Goal: Task Accomplishment & Management: Complete application form

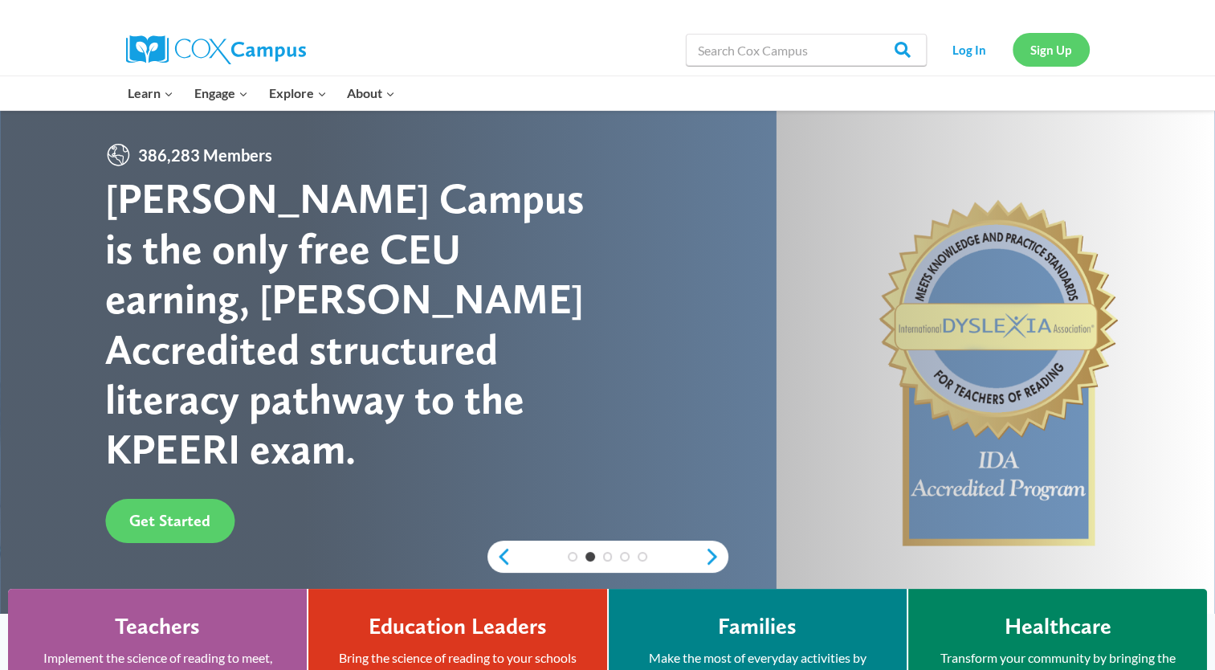
click at [1042, 45] on link "Sign Up" at bounding box center [1050, 49] width 77 height 33
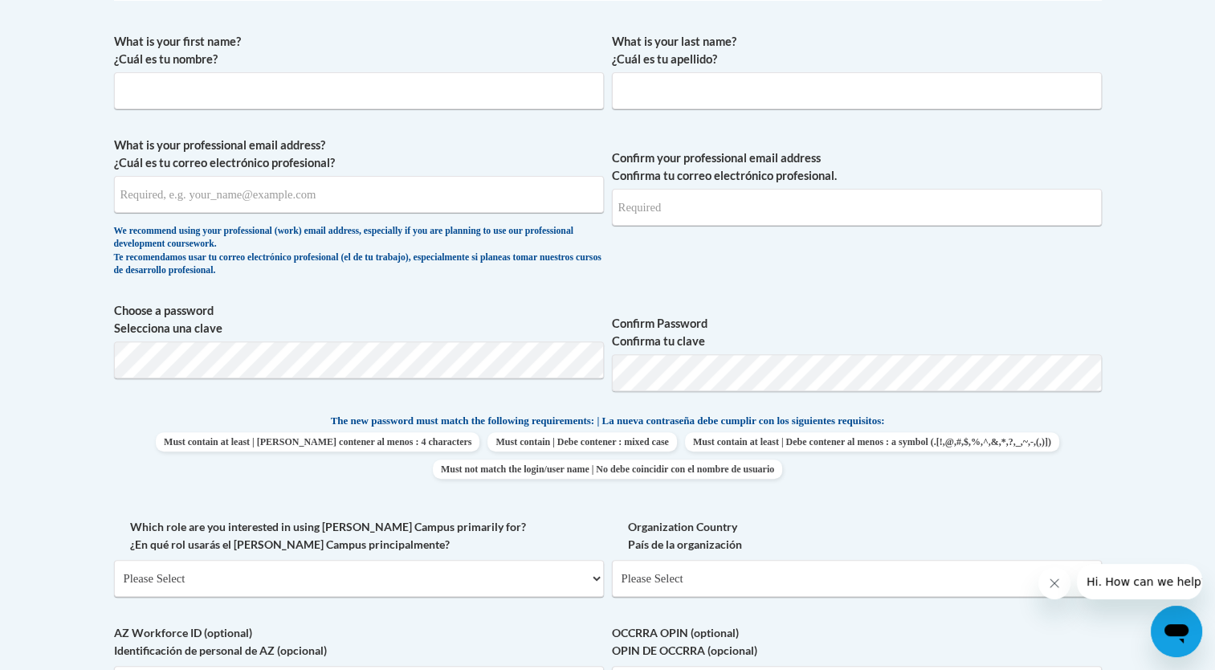
scroll to position [462, 0]
click at [350, 99] on input "What is your first name? ¿Cuál es tu nombre?" at bounding box center [359, 89] width 490 height 37
type input "[PERSON_NAME]"
type input "Franklin"
type input "[EMAIL_ADDRESS][DOMAIN_NAME]"
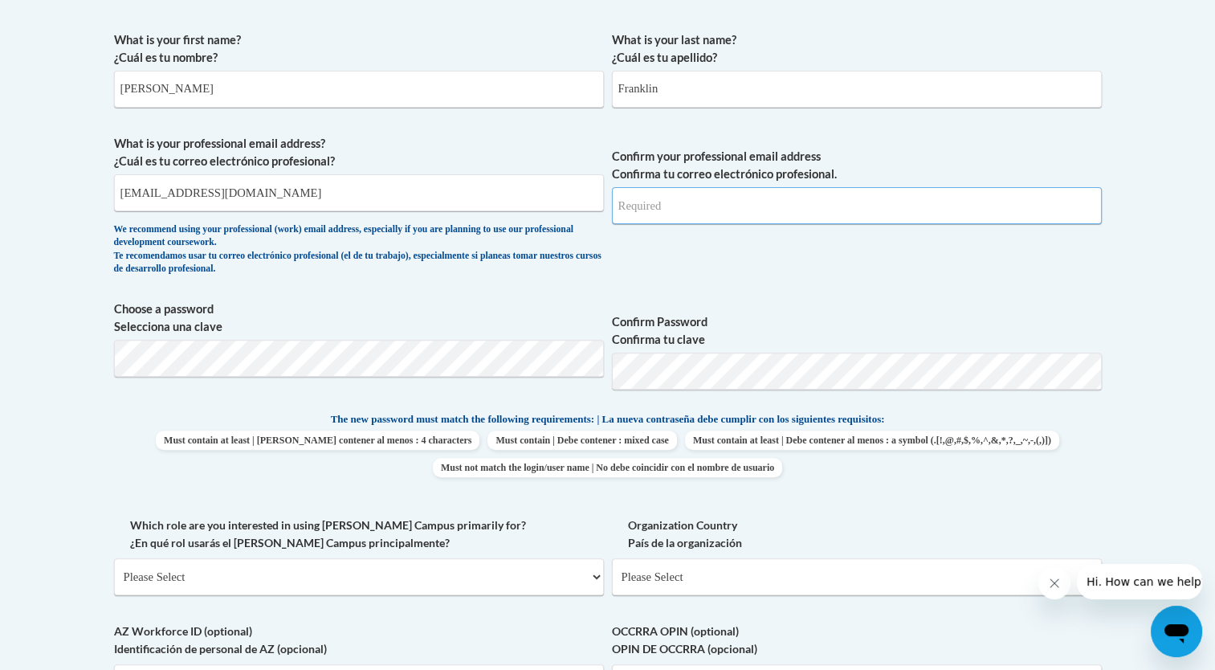
type input "[EMAIL_ADDRESS][DOMAIN_NAME]"
click at [311, 194] on input "[EMAIL_ADDRESS][DOMAIN_NAME]" at bounding box center [359, 192] width 490 height 37
type input "a"
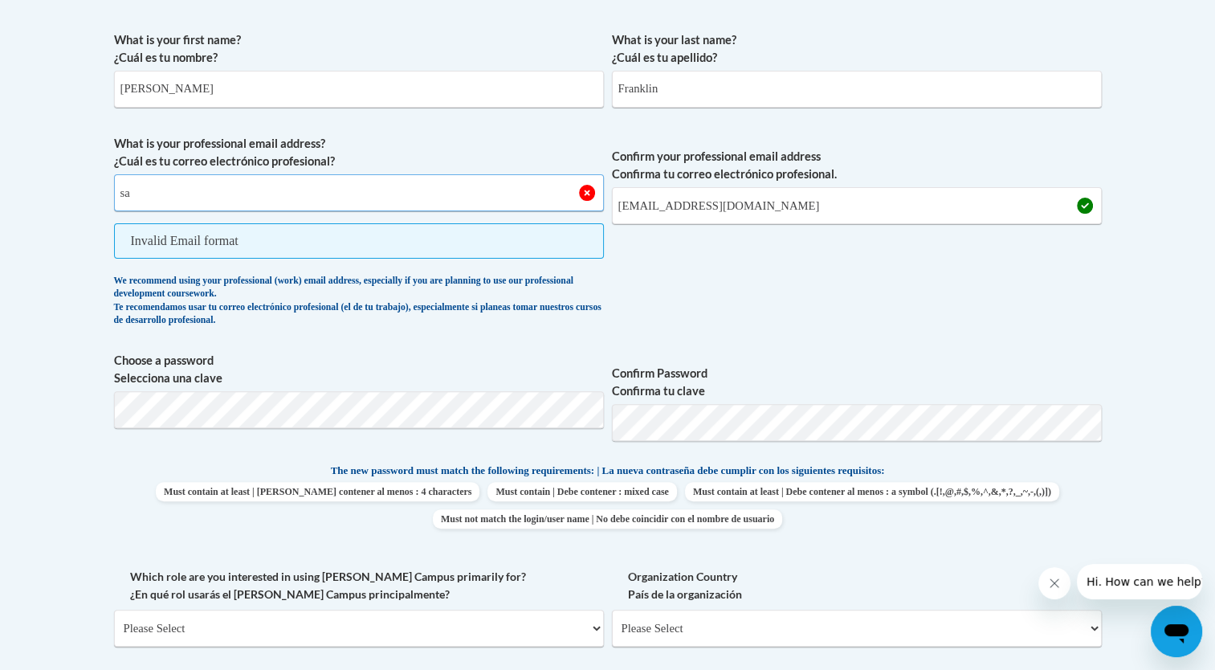
type input "[PERSON_NAME][EMAIL_ADDRESS][PERSON_NAME][DOMAIN_NAME]"
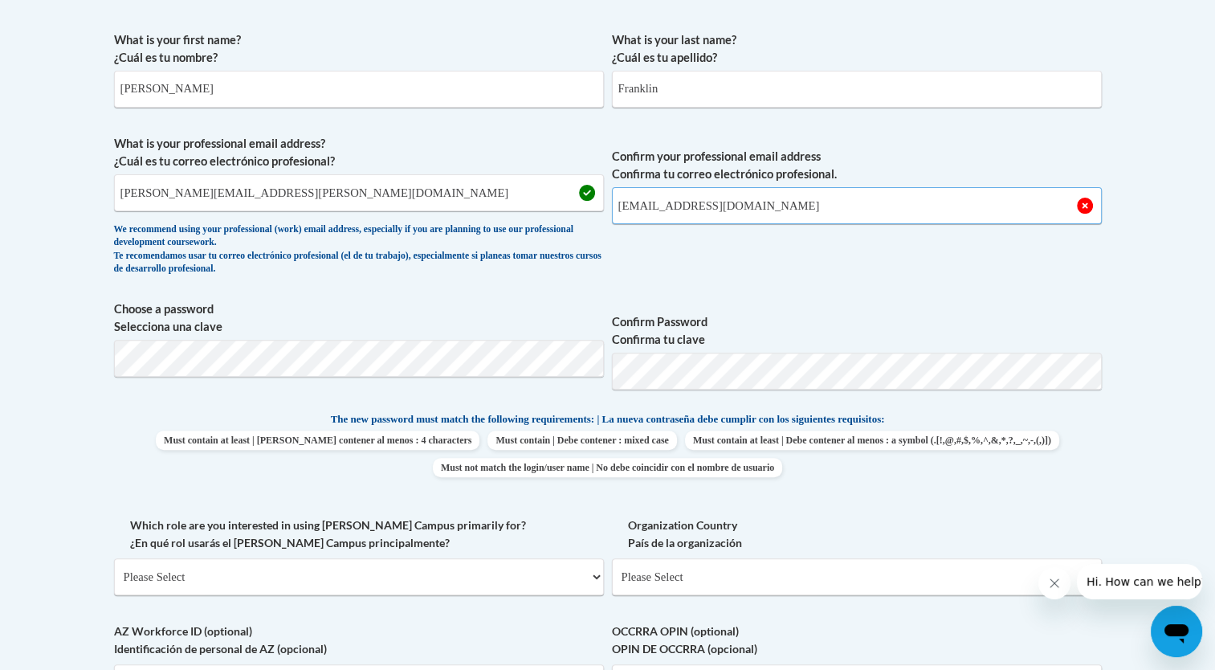
click at [792, 210] on input "[EMAIL_ADDRESS][DOMAIN_NAME]" at bounding box center [857, 205] width 490 height 37
type input "a"
type input "[PERSON_NAME][EMAIL_ADDRESS][PERSON_NAME][DOMAIN_NAME]"
click at [1095, 438] on span "Must contain at least | Debe contener al menos : 4 characters Must contain | De…" at bounding box center [607, 453] width 987 height 47
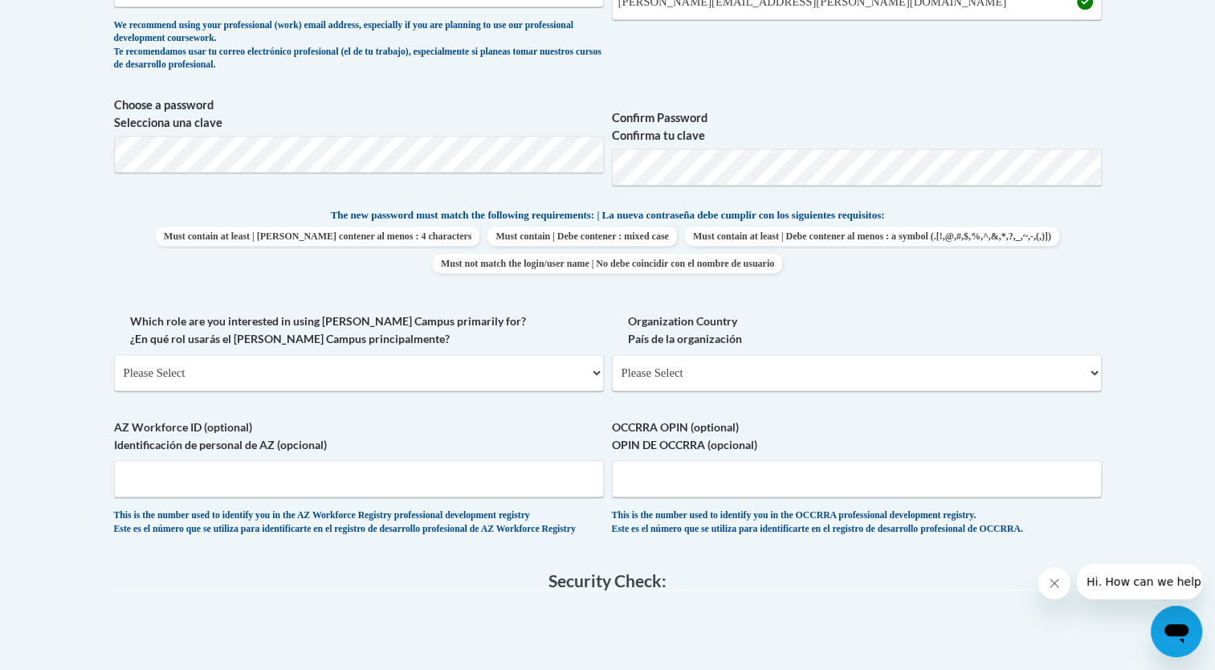
scroll to position [666, 0]
click at [529, 384] on select "Please Select College/University | Colegio/Universidad Community/Nonprofit Part…" at bounding box center [359, 371] width 490 height 37
select select "5a18ea06-2b54-4451-96f2-d152daf9eac5"
click at [114, 353] on select "Please Select College/University | Colegio/Universidad Community/Nonprofit Part…" at bounding box center [359, 371] width 490 height 37
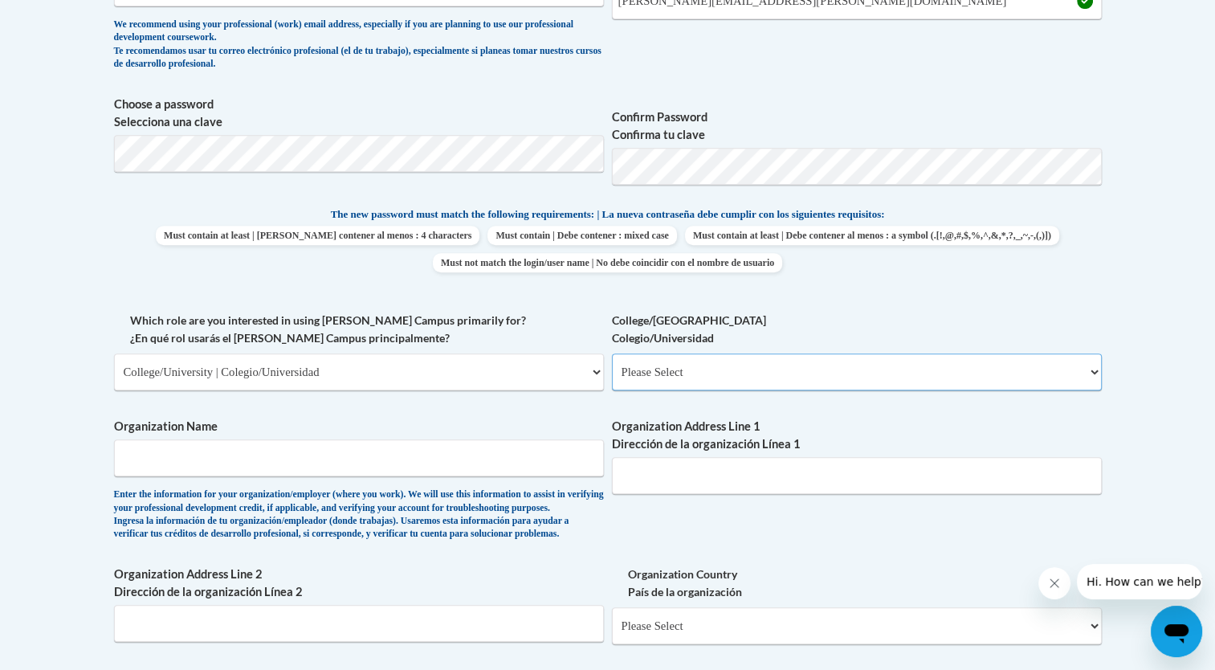
click at [671, 359] on select "Please Select College/University Staff | Empleado universitario College/Univers…" at bounding box center [857, 371] width 490 height 37
select select "c8743970-7742-49d2-af9e-5c4138019e9a"
click at [612, 353] on select "Please Select College/University Staff | Empleado universitario College/Univers…" at bounding box center [857, 371] width 490 height 37
click at [369, 461] on input "Organization Name" at bounding box center [359, 457] width 490 height 37
type input "Community Action partnership of [GEOGRAPHIC_DATA][US_STATE]"
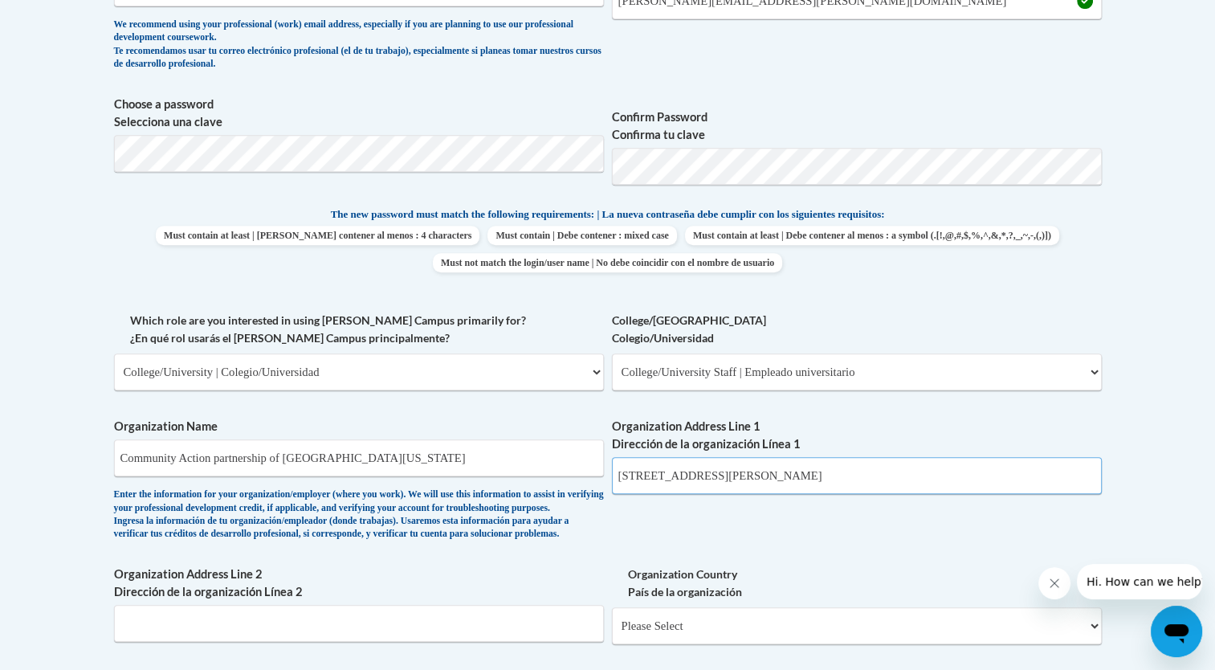
click at [824, 490] on input "[STREET_ADDRESS][PERSON_NAME]" at bounding box center [857, 475] width 490 height 37
type input "6"
click at [706, 480] on input "[STREET_ADDRESS][PERSON_NAME]" at bounding box center [857, 475] width 490 height 37
click at [727, 477] on input "[STREET_ADDRESS][PERSON_NAME]" at bounding box center [857, 475] width 490 height 37
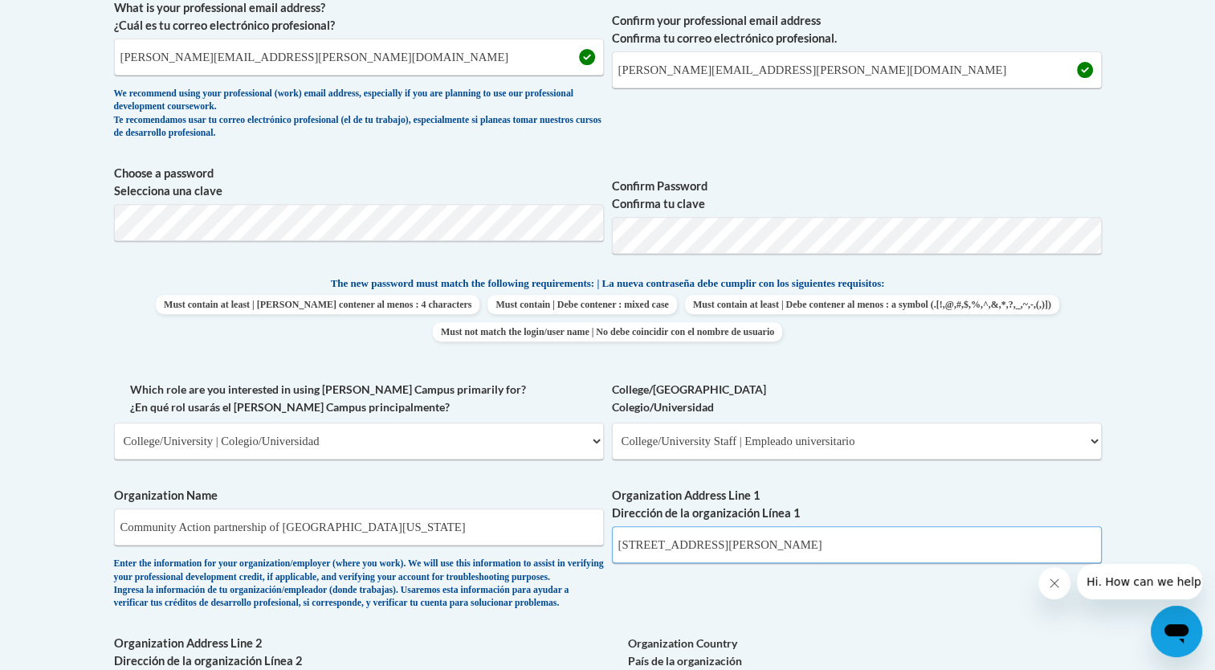
scroll to position [596, 0]
type input "[STREET_ADDRESS][PERSON_NAME]"
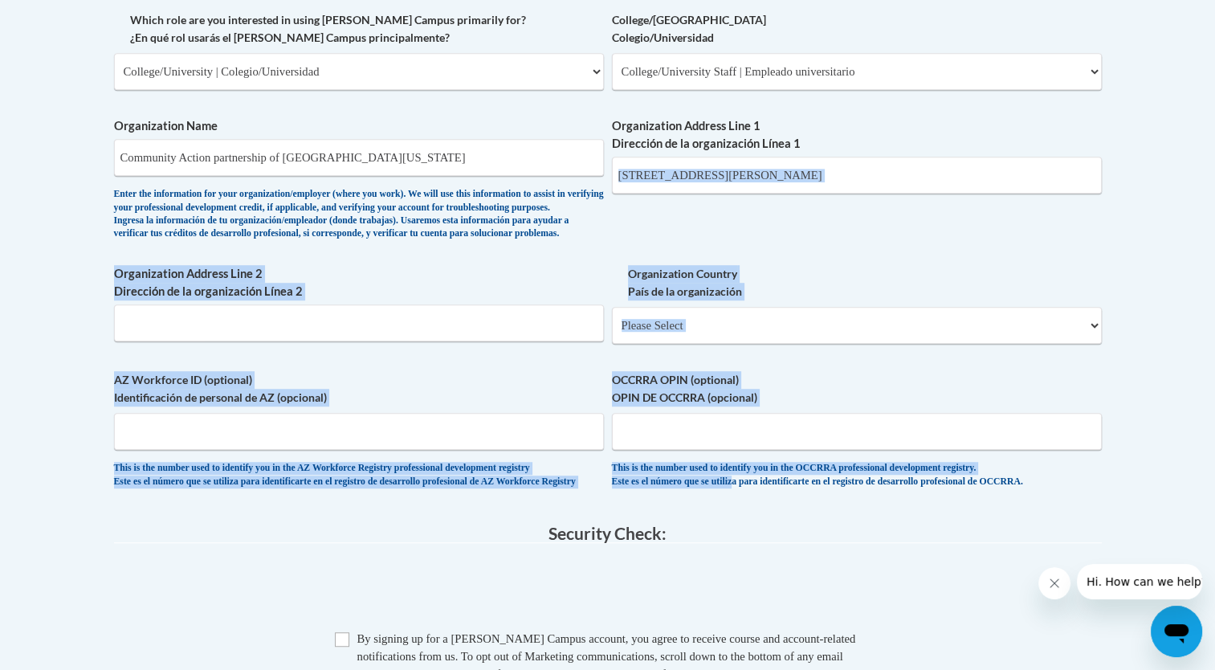
scroll to position [967, 0]
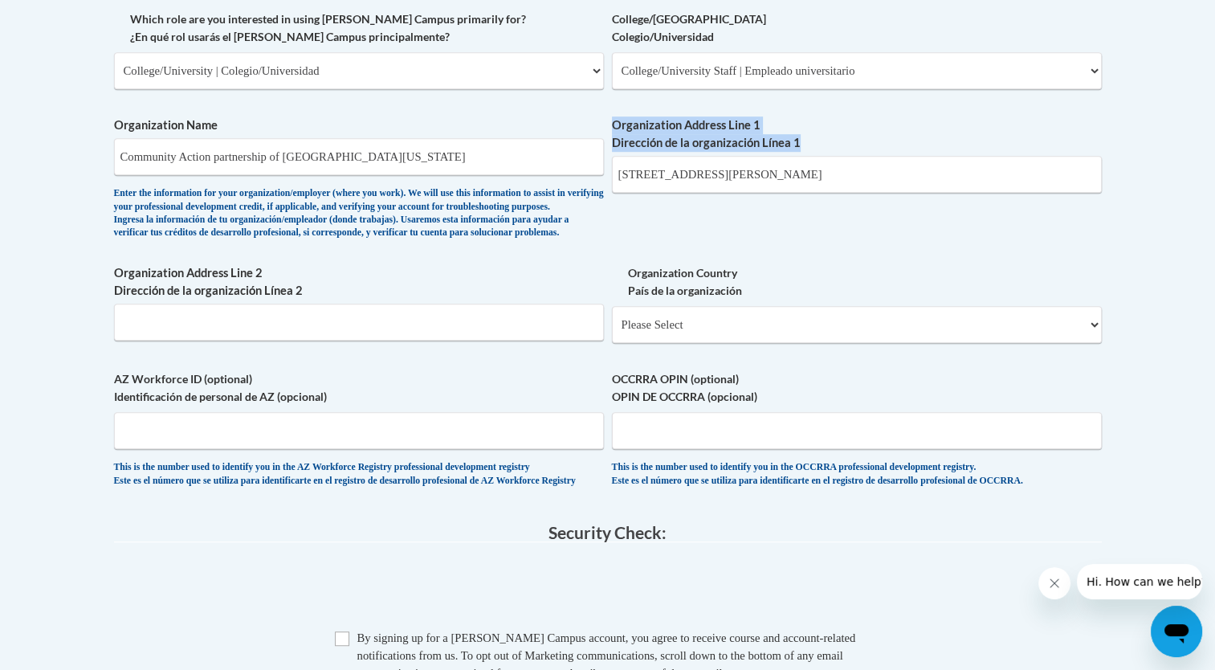
drag, startPoint x: 907, startPoint y: 516, endPoint x: 829, endPoint y: 240, distance: 286.9
click at [829, 240] on div "What is your first name? ¿Cuál es tu nombre? [PERSON_NAME] What is your last na…" at bounding box center [607, 11] width 987 height 986
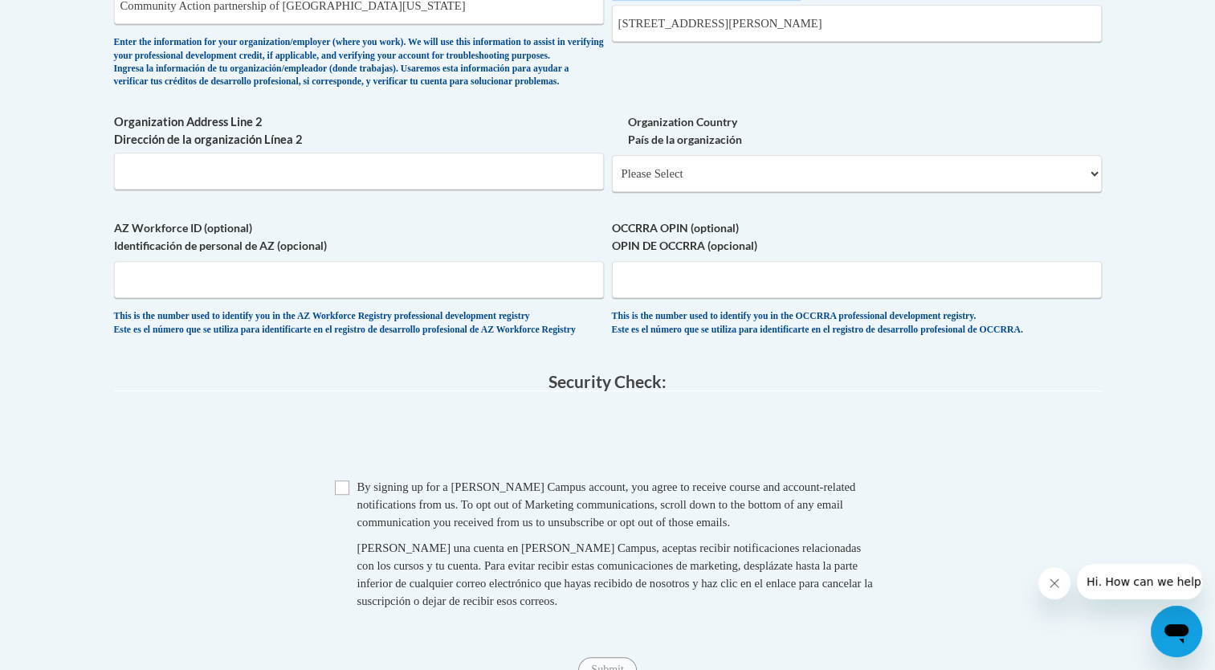
scroll to position [1120, 0]
click at [340, 493] on input "Checkbox" at bounding box center [342, 485] width 14 height 14
checkbox input "true"
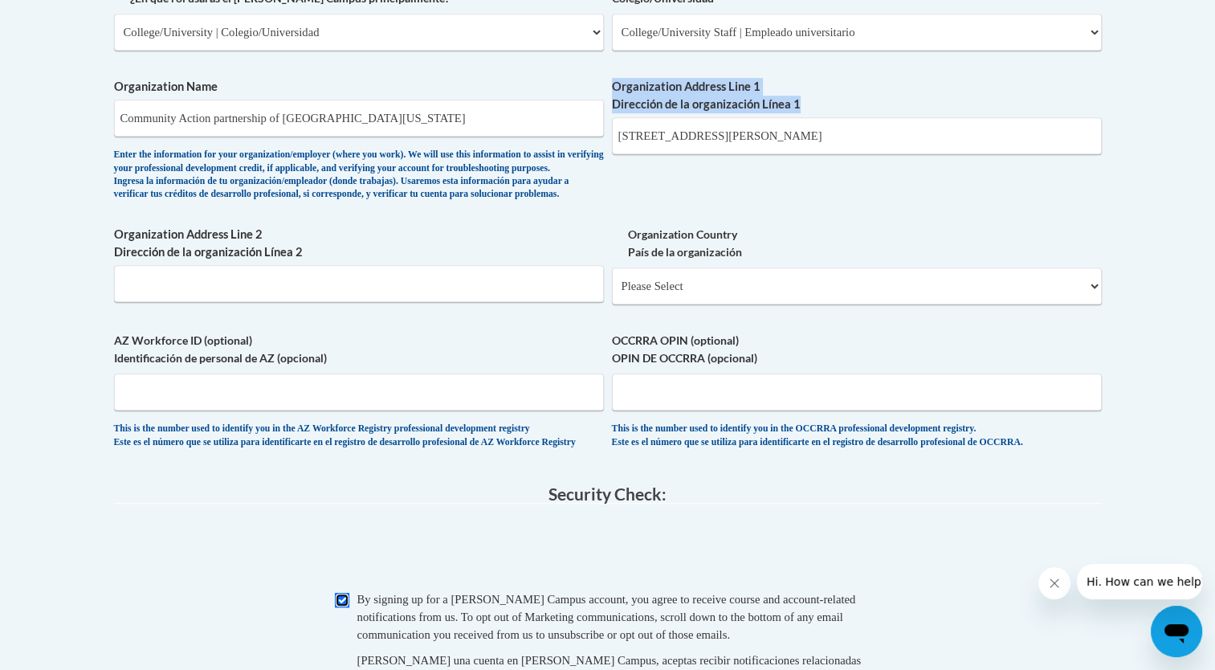
scroll to position [1007, 0]
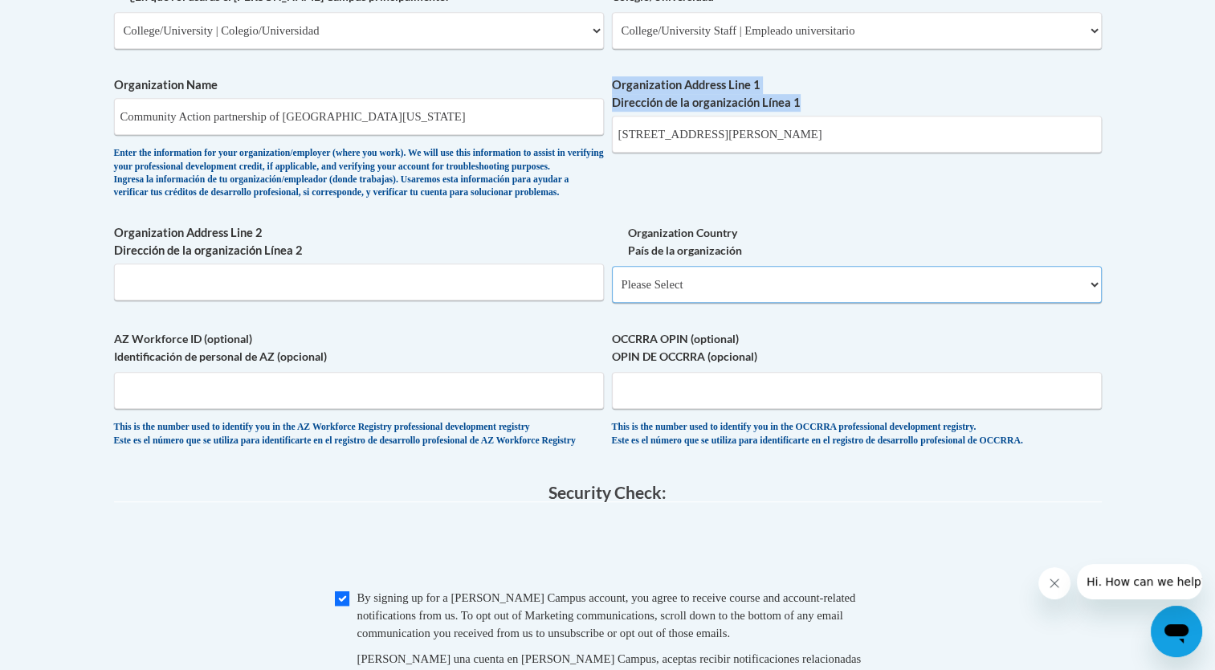
click at [718, 303] on select "Please Select [GEOGRAPHIC_DATA] | [GEOGRAPHIC_DATA] Outside of [GEOGRAPHIC_DATA…" at bounding box center [857, 284] width 490 height 37
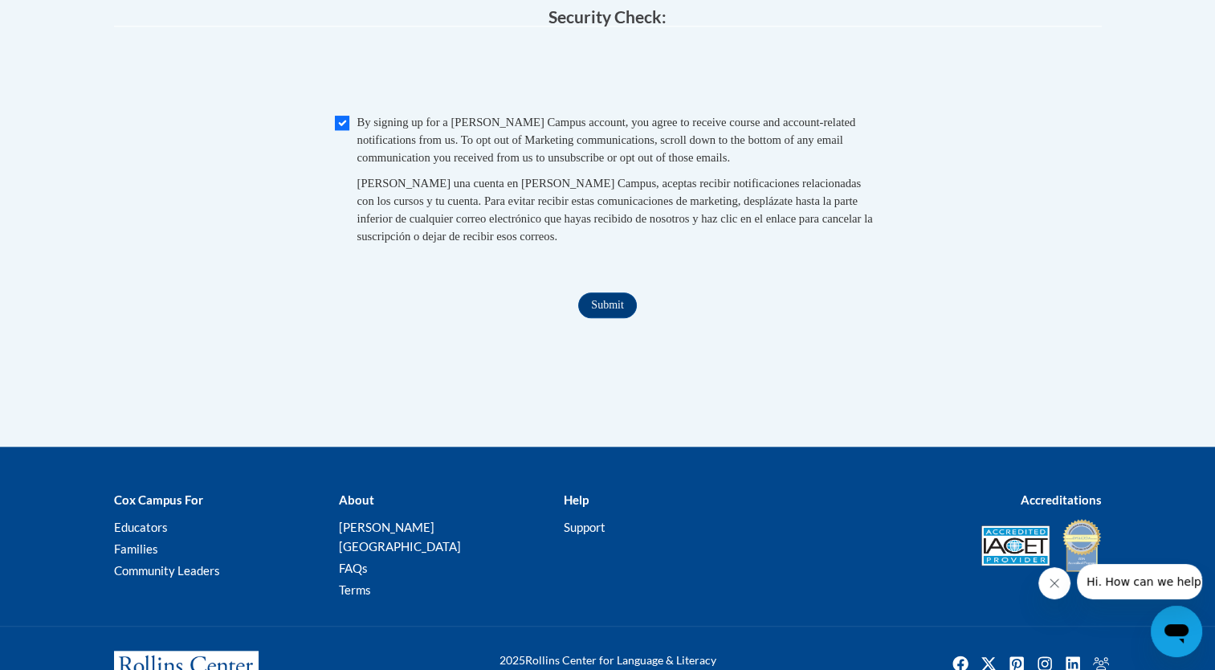
scroll to position [1485, 0]
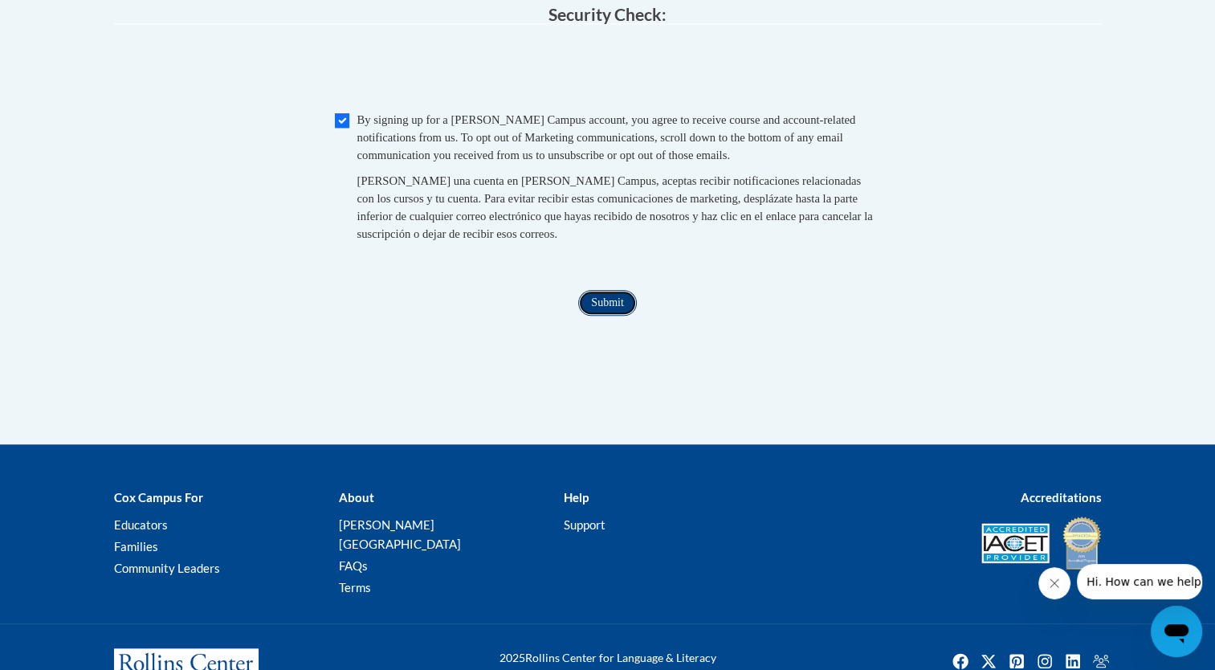
click at [607, 315] on input "Submit" at bounding box center [607, 303] width 58 height 26
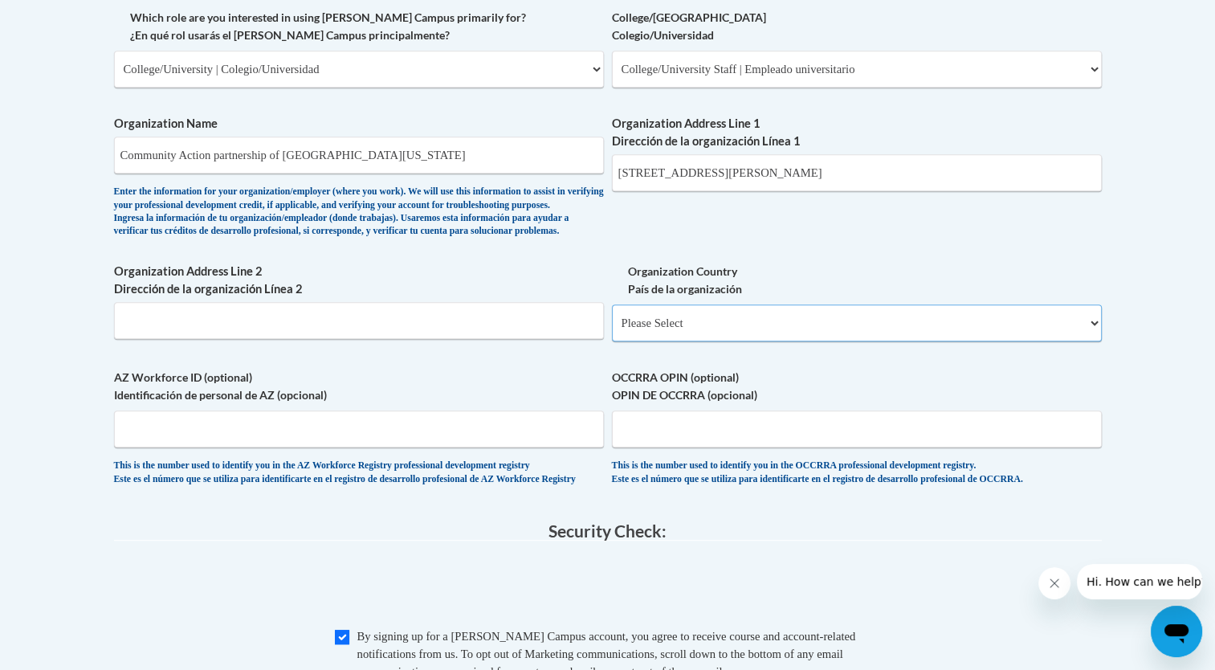
scroll to position [970, 0]
drag, startPoint x: 637, startPoint y: 336, endPoint x: 657, endPoint y: 356, distance: 29.0
click at [657, 340] on select "Please Select [GEOGRAPHIC_DATA] | [GEOGRAPHIC_DATA] Outside of [GEOGRAPHIC_DATA…" at bounding box center [857, 321] width 490 height 37
select select "ad49bcad-a171-4b2e-b99c-48b446064914"
click at [612, 329] on select "Please Select [GEOGRAPHIC_DATA] | [GEOGRAPHIC_DATA] Outside of [GEOGRAPHIC_DATA…" at bounding box center [857, 321] width 490 height 37
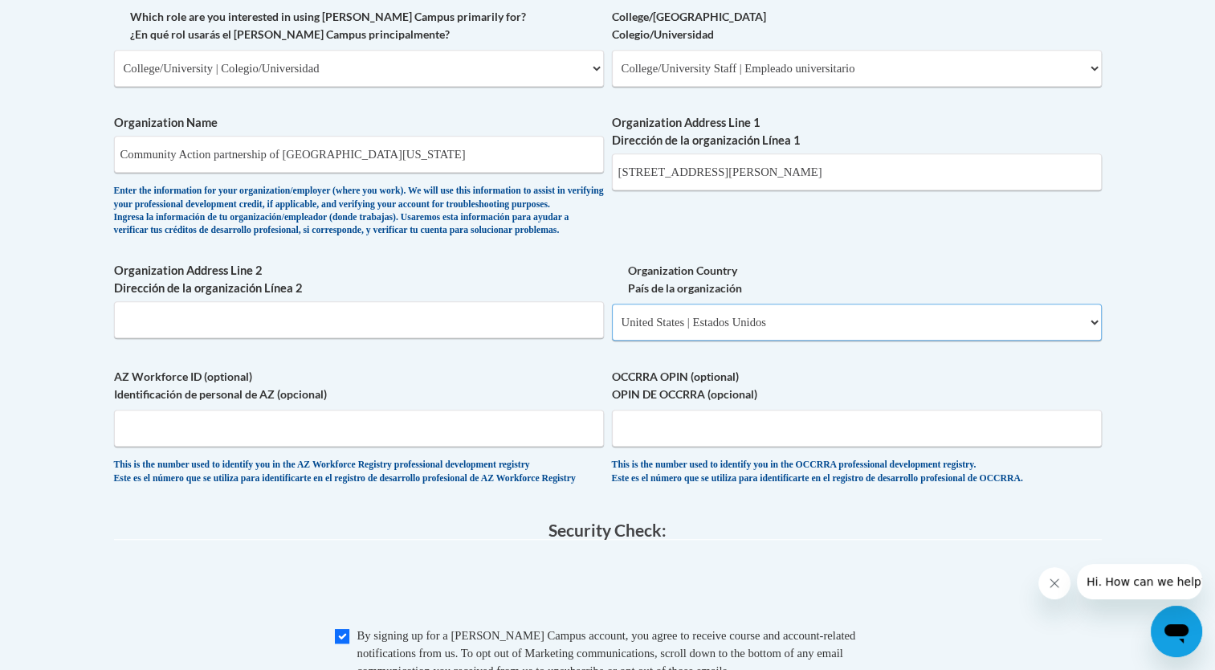
select select
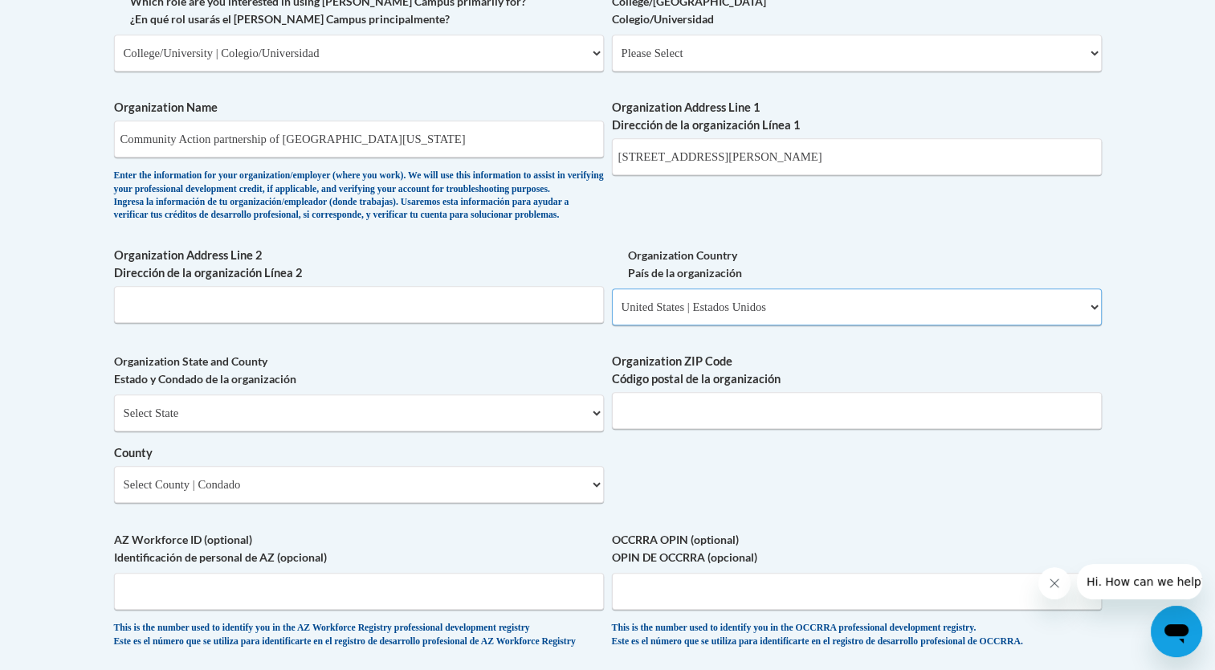
scroll to position [984, 0]
click at [327, 432] on select "Select State [US_STATE] [US_STATE] [US_STATE] [US_STATE] [US_STATE] [US_STATE] …" at bounding box center [359, 413] width 490 height 37
select select "[US_STATE]"
click at [114, 421] on select "Select State [US_STATE] [US_STATE] [US_STATE] [US_STATE] [US_STATE] [US_STATE] …" at bounding box center [359, 413] width 490 height 37
click at [406, 503] on select "Select County Autauga [PERSON_NAME] [PERSON_NAME] [PERSON_NAME] [PERSON_NAME] […" at bounding box center [359, 484] width 490 height 37
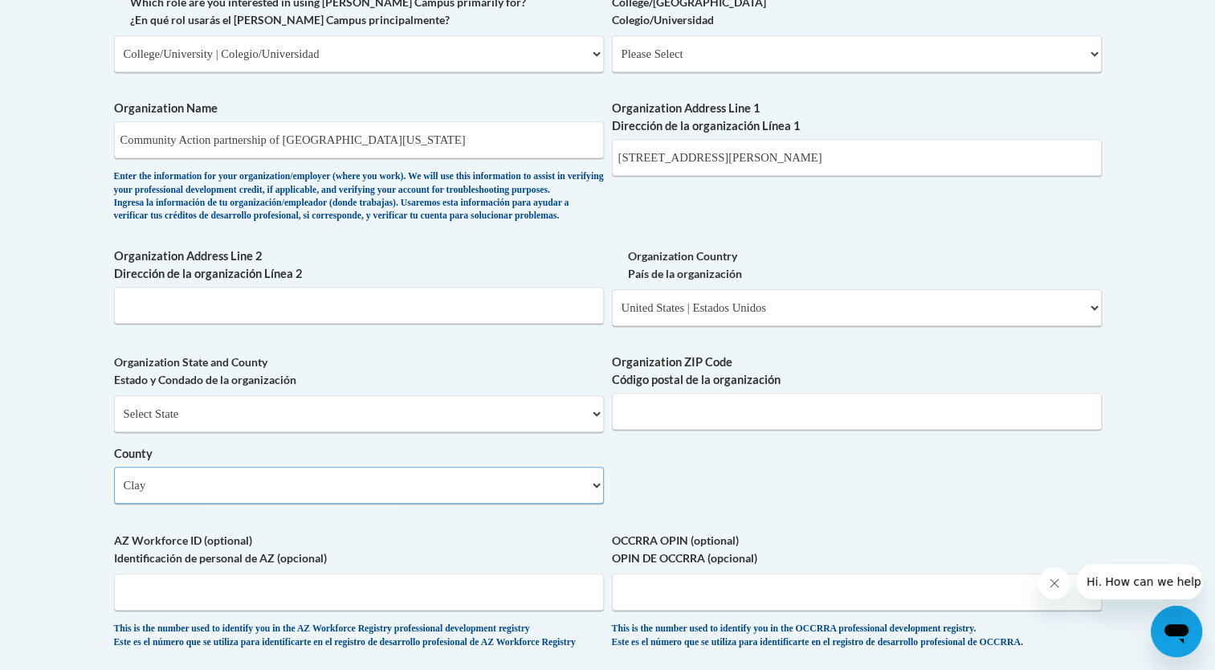
click at [114, 492] on select "Select County Autauga [PERSON_NAME] [PERSON_NAME] [PERSON_NAME] [PERSON_NAME] […" at bounding box center [359, 484] width 490 height 37
click at [384, 503] on select "Select County Autauga [PERSON_NAME] [PERSON_NAME] [PERSON_NAME] [PERSON_NAME] […" at bounding box center [359, 484] width 490 height 37
click at [114, 492] on select "Select County Autauga [PERSON_NAME] [PERSON_NAME] [PERSON_NAME] [PERSON_NAME] […" at bounding box center [359, 484] width 490 height 37
click at [584, 503] on select "Select County Autauga [PERSON_NAME] [PERSON_NAME] [PERSON_NAME] [PERSON_NAME] […" at bounding box center [359, 484] width 490 height 37
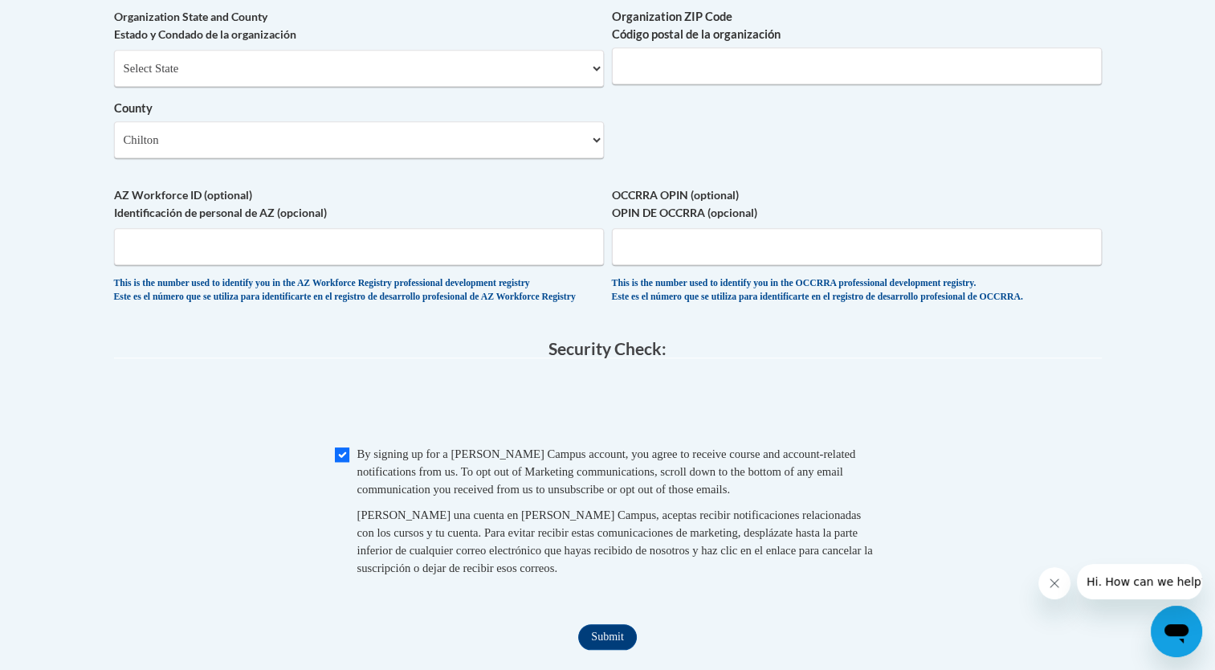
scroll to position [1327, 0]
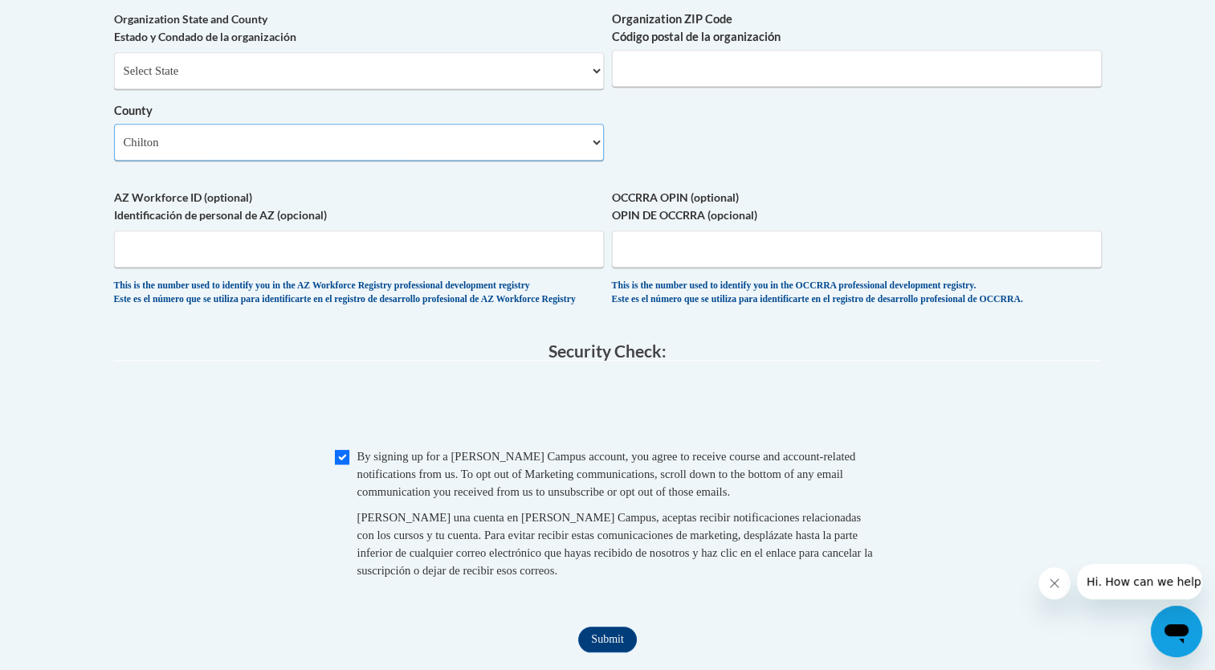
click at [421, 158] on select "Select County Autauga [PERSON_NAME] [PERSON_NAME] [PERSON_NAME] [PERSON_NAME] […" at bounding box center [359, 142] width 490 height 37
select select "Lamar"
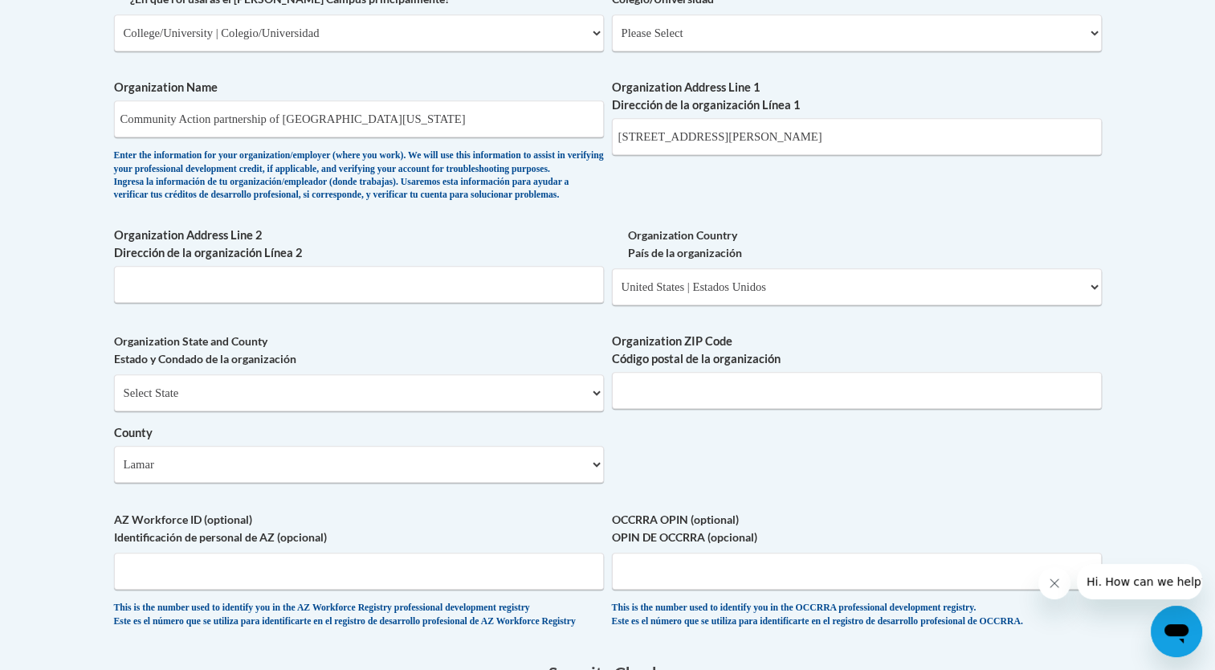
scroll to position [1005, 0]
click at [854, 142] on input "[STREET_ADDRESS][PERSON_NAME]" at bounding box center [857, 136] width 490 height 37
type input "6"
click at [911, 226] on div "What is your first name? ¿Cuál es tu nombre? [PERSON_NAME] What is your last na…" at bounding box center [607, 62] width 987 height 1164
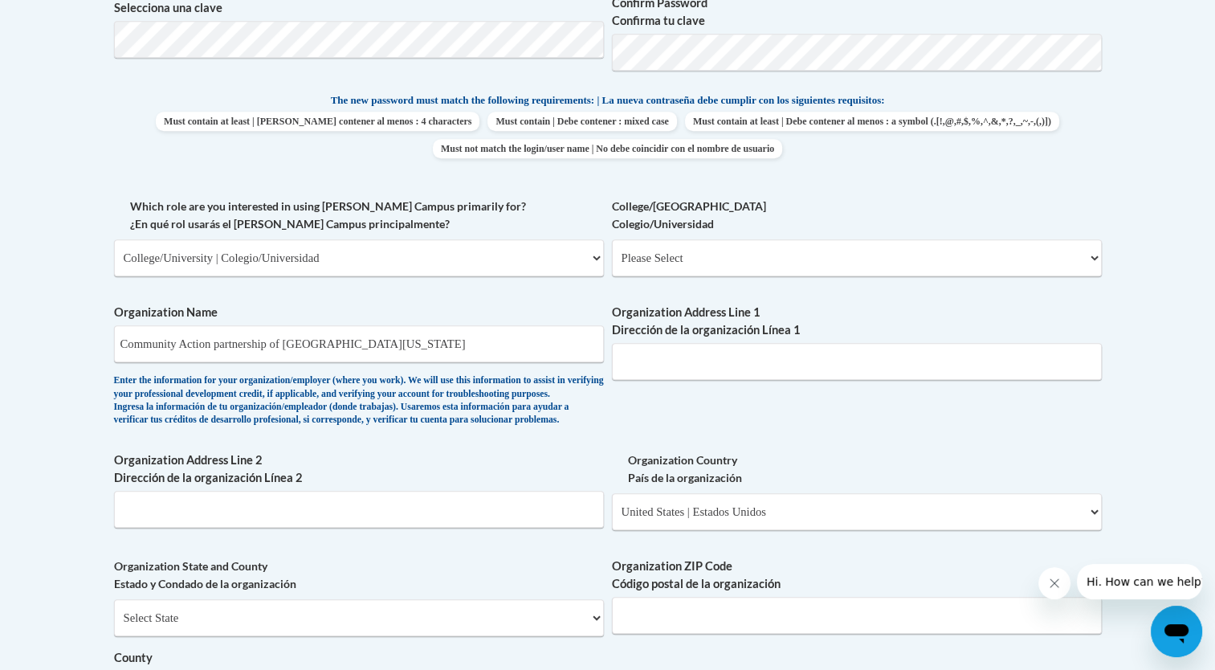
scroll to position [783, 0]
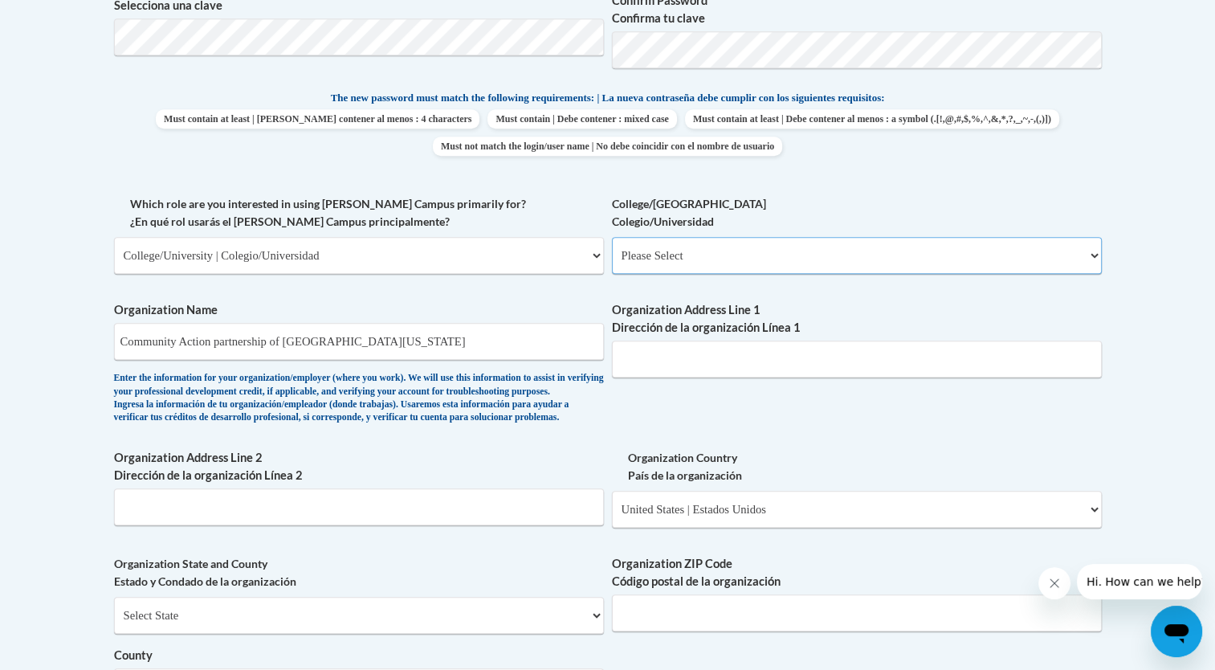
click at [665, 261] on select "Please Select College/University Staff | Empleado universitario College/Univers…" at bounding box center [857, 255] width 490 height 37
select select "c8743970-7742-49d2-af9e-5c4138019e9a"
click at [612, 237] on select "Please Select College/University Staff | Empleado universitario College/Univers…" at bounding box center [857, 255] width 490 height 37
select select "null"
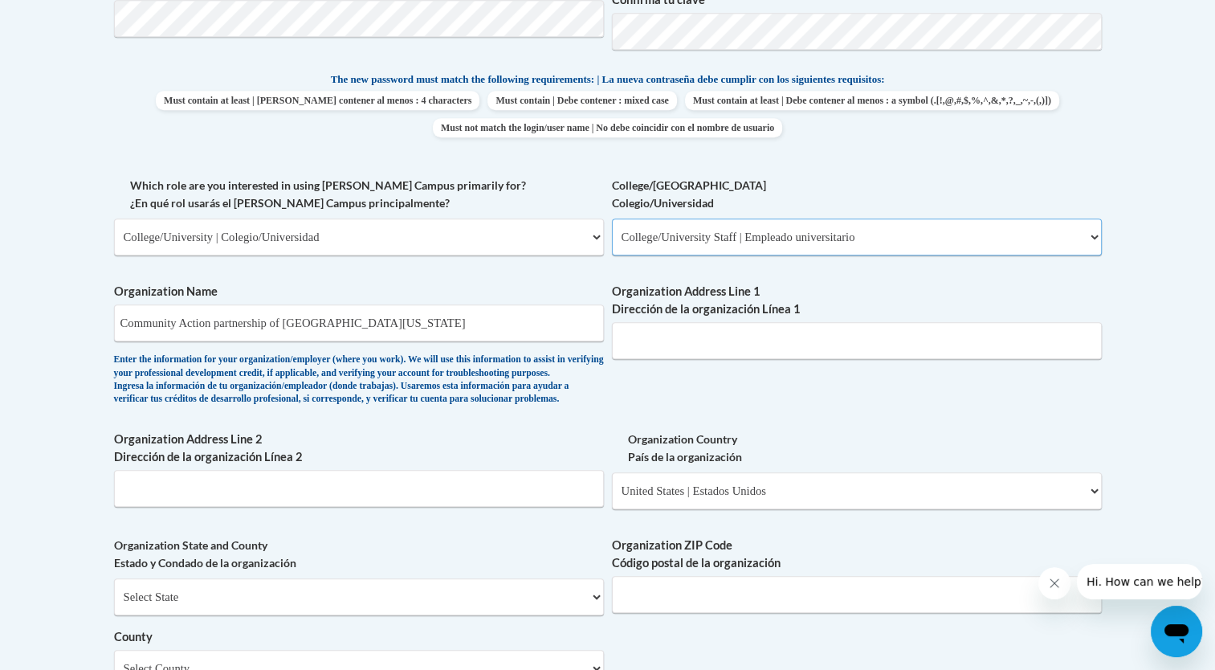
scroll to position [802, 0]
click at [572, 245] on select "Please Select College/University | Colegio/Universidad Community/Nonprofit Part…" at bounding box center [359, 236] width 490 height 37
click at [39, 453] on body "This site uses cookies to help improve your learning experience. By continuing …" at bounding box center [607, 393] width 1215 height 2391
click at [994, 238] on select "Please Select College/University Staff | Empleado universitario College/Univers…" at bounding box center [857, 236] width 490 height 37
click at [1142, 430] on body "This site uses cookies to help improve your learning experience. By continuing …" at bounding box center [607, 393] width 1215 height 2391
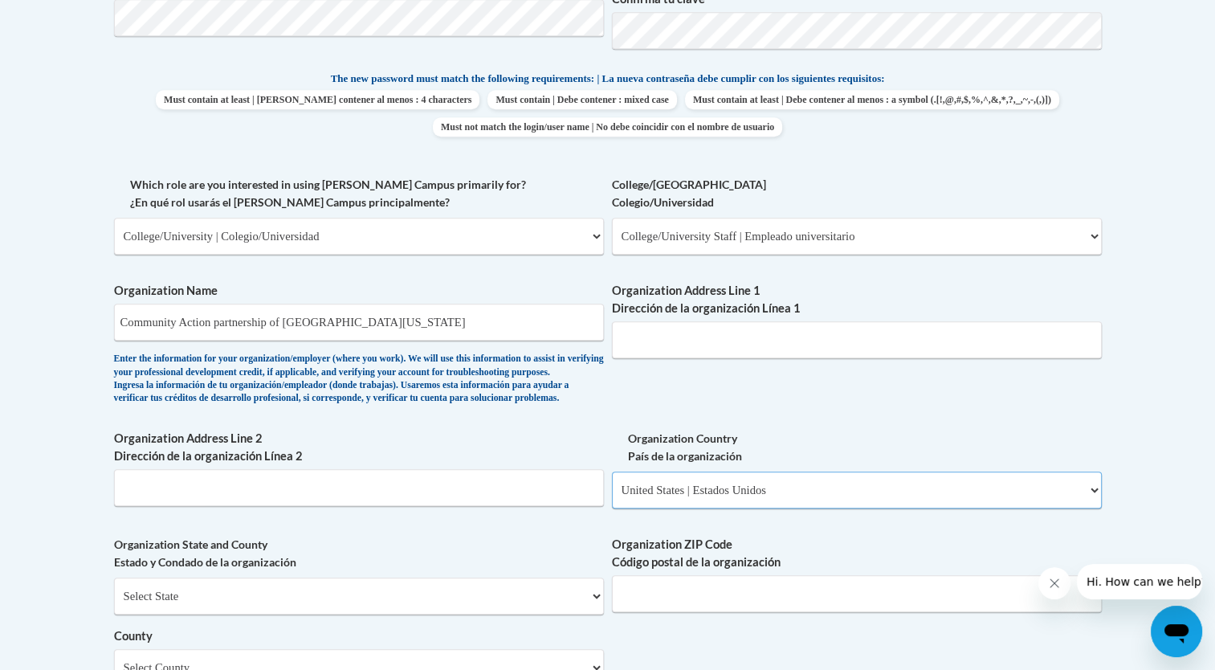
click at [1079, 508] on select "Please Select [GEOGRAPHIC_DATA] | [GEOGRAPHIC_DATA] Outside of [GEOGRAPHIC_DATA…" at bounding box center [857, 489] width 490 height 37
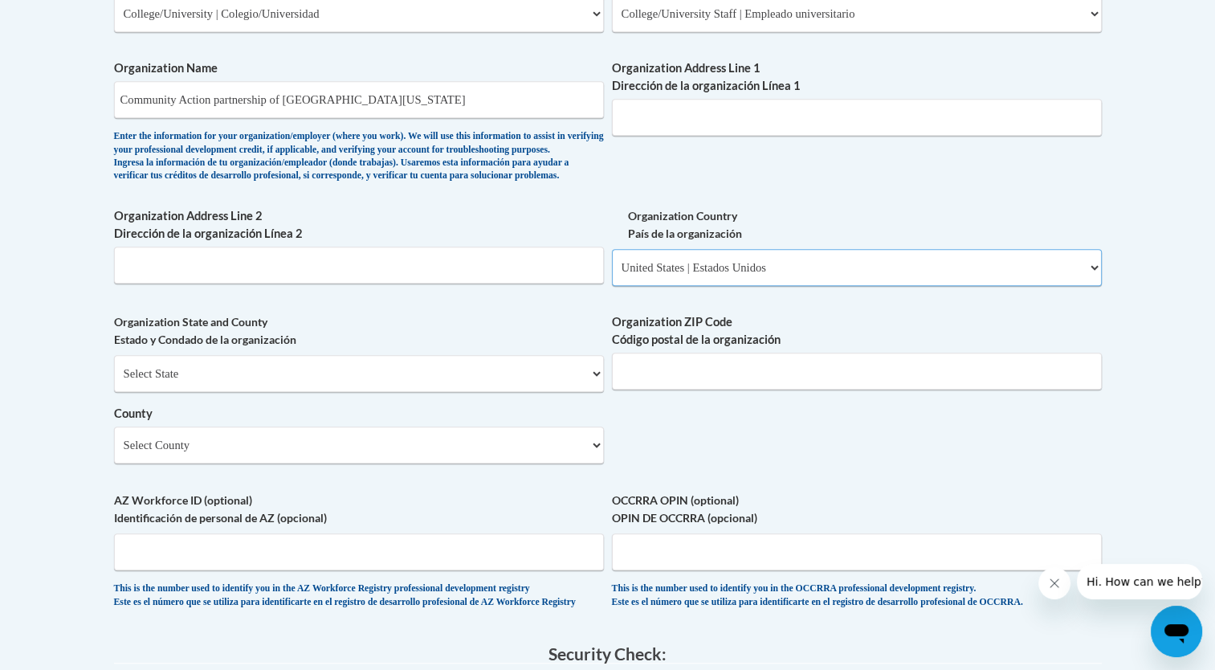
scroll to position [1024, 0]
click at [494, 392] on select "Select State [US_STATE] [US_STATE] [US_STATE] [US_STATE] [US_STATE] [US_STATE] …" at bounding box center [359, 373] width 490 height 37
select select "[US_STATE]"
click at [114, 381] on select "Select State [US_STATE] [US_STATE] [US_STATE] [US_STATE] [US_STATE] [US_STATE] …" at bounding box center [359, 373] width 490 height 37
click at [567, 463] on select "Select County Autauga [PERSON_NAME] [PERSON_NAME] [PERSON_NAME] [PERSON_NAME] […" at bounding box center [359, 444] width 490 height 37
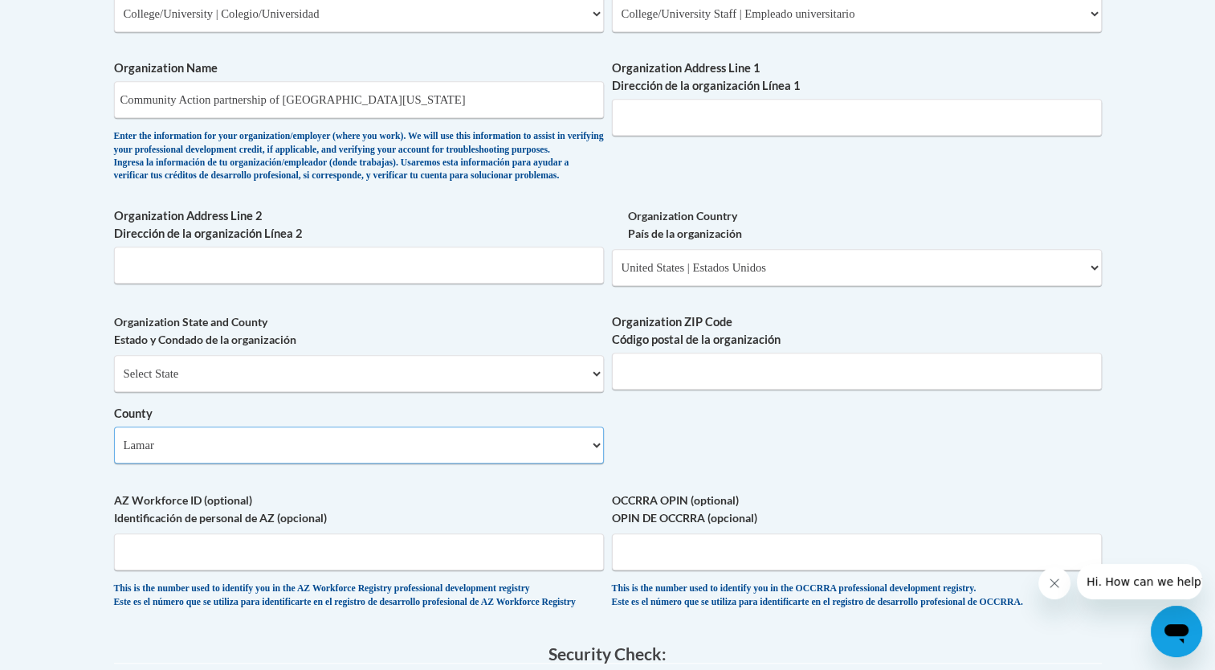
select select "Blount"
click at [114, 453] on select "Select County Autauga [PERSON_NAME] [PERSON_NAME] [PERSON_NAME] [PERSON_NAME] […" at bounding box center [359, 444] width 490 height 37
